Goal: Task Accomplishment & Management: Use online tool/utility

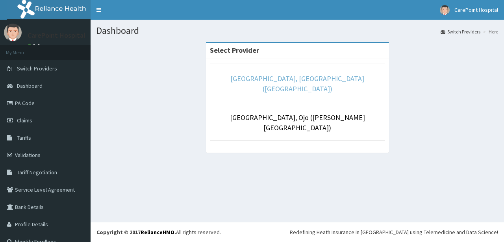
click at [232, 76] on link "[GEOGRAPHIC_DATA], [GEOGRAPHIC_DATA] ([GEOGRAPHIC_DATA])" at bounding box center [297, 83] width 134 height 19
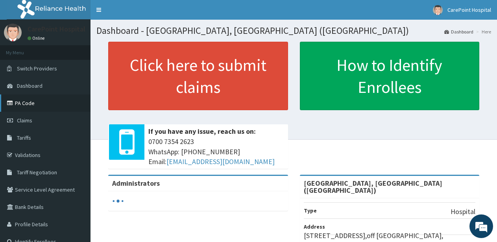
click at [45, 102] on link "PA Code" at bounding box center [45, 103] width 91 height 17
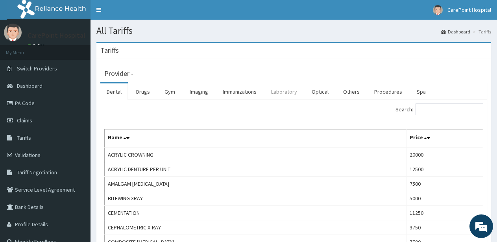
click at [284, 91] on link "Laboratory" at bounding box center [284, 91] width 39 height 17
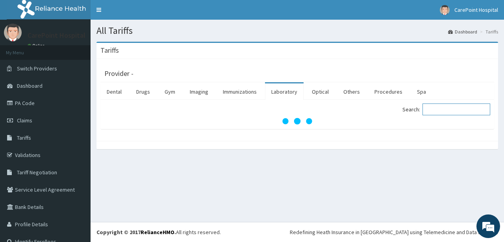
click at [456, 115] on input "Search:" at bounding box center [457, 110] width 68 height 12
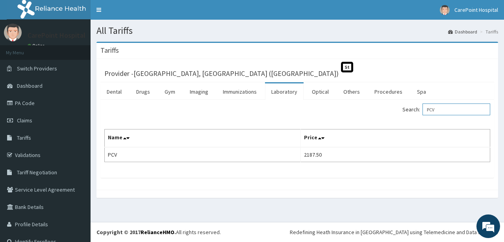
type input "PCV"
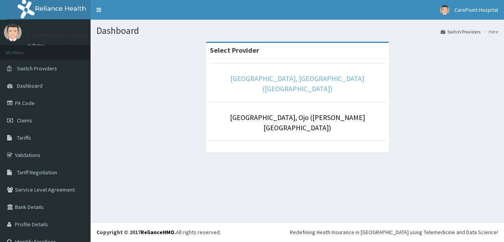
drag, startPoint x: 0, startPoint y: 0, endPoint x: 237, endPoint y: 80, distance: 250.7
click at [237, 80] on link "[GEOGRAPHIC_DATA], [GEOGRAPHIC_DATA] ([GEOGRAPHIC_DATA])" at bounding box center [297, 83] width 134 height 19
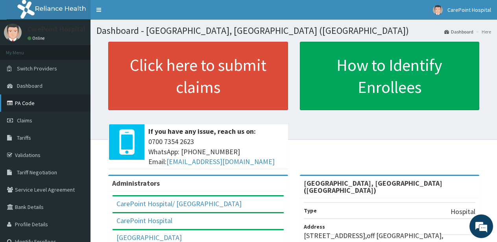
click at [26, 106] on link "PA Code" at bounding box center [45, 103] width 91 height 17
